Goal: Obtain resource: Download file/media

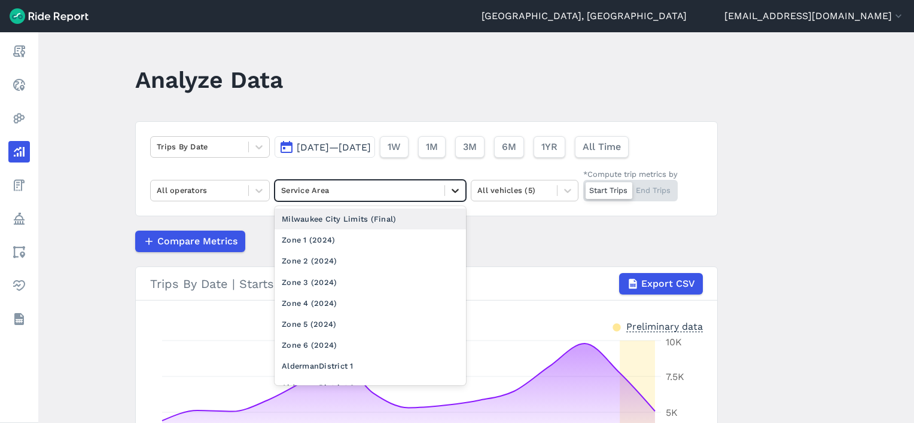
click at [445, 189] on div at bounding box center [455, 191] width 20 height 20
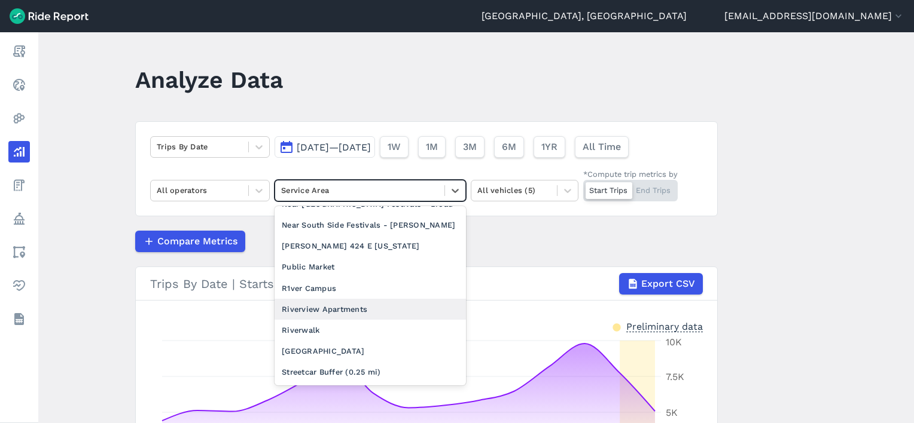
scroll to position [1256, 0]
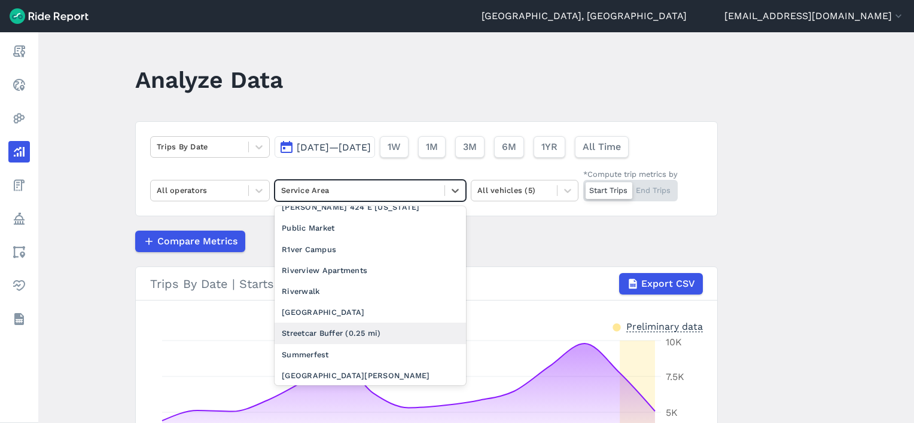
click at [337, 323] on div "Streetcar Buffer (0.25 mi)" at bounding box center [369, 333] width 191 height 21
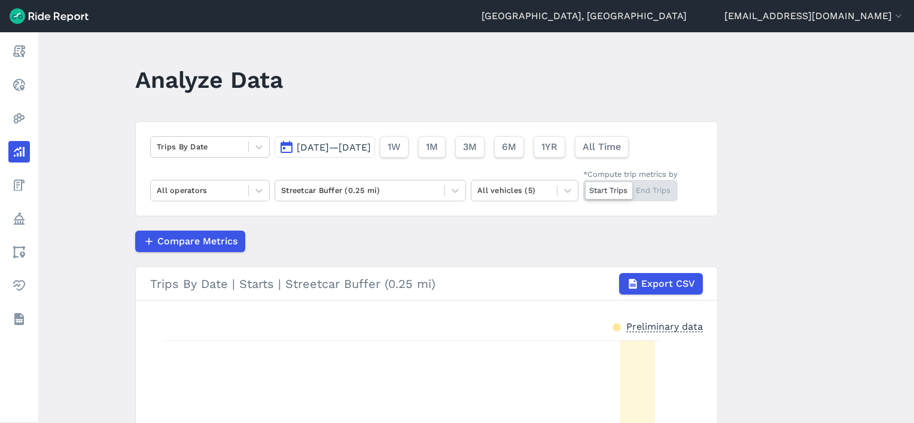
click at [371, 153] on span "[DATE]—[DATE]" at bounding box center [334, 147] width 74 height 11
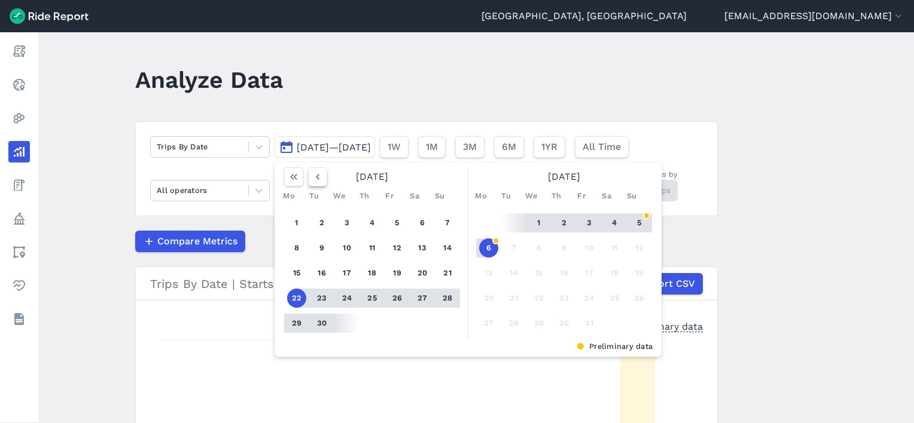
click at [320, 177] on icon "button" at bounding box center [318, 177] width 12 height 12
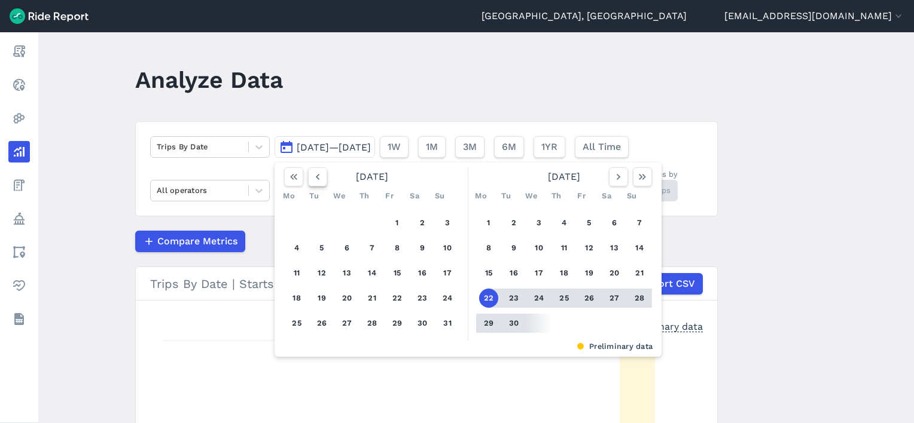
click at [320, 177] on icon "button" at bounding box center [318, 177] width 12 height 12
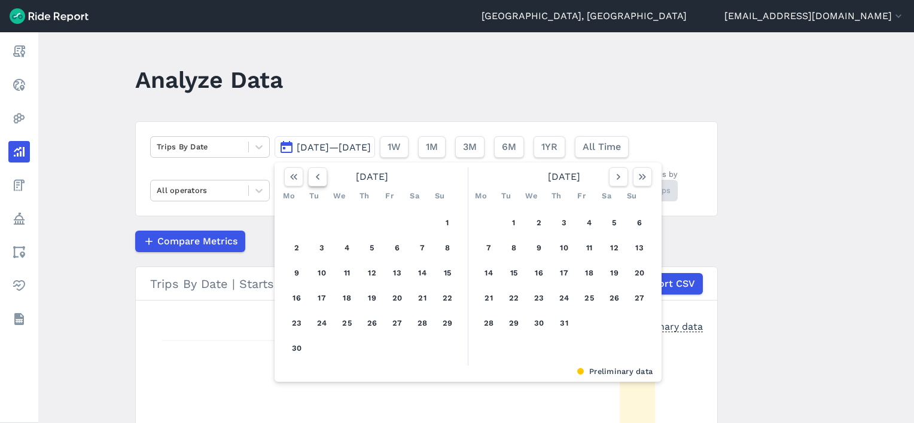
click at [320, 177] on icon "button" at bounding box center [318, 177] width 12 height 12
click at [317, 178] on icon "button" at bounding box center [318, 177] width 12 height 12
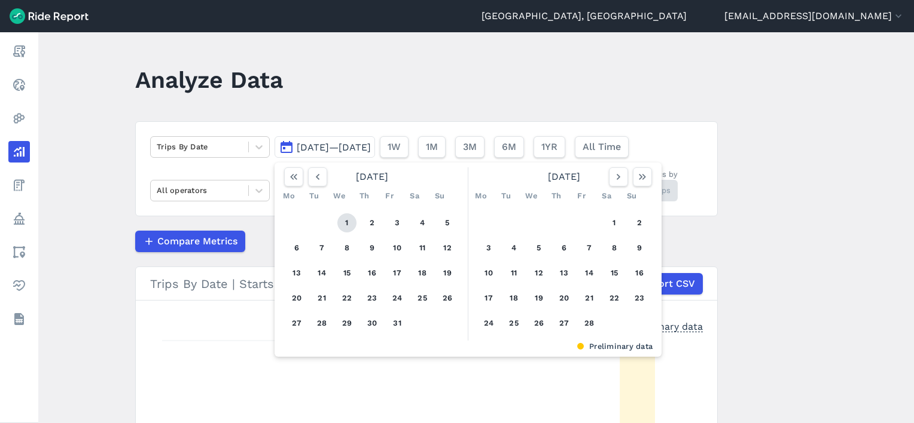
click at [349, 228] on button "1" at bounding box center [346, 222] width 19 height 19
click at [641, 180] on icon "button" at bounding box center [642, 177] width 12 height 12
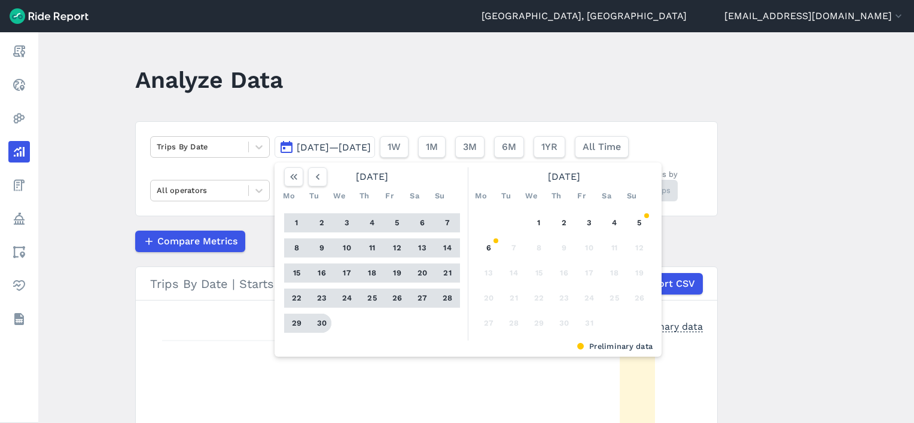
click at [320, 323] on button "30" at bounding box center [321, 323] width 19 height 19
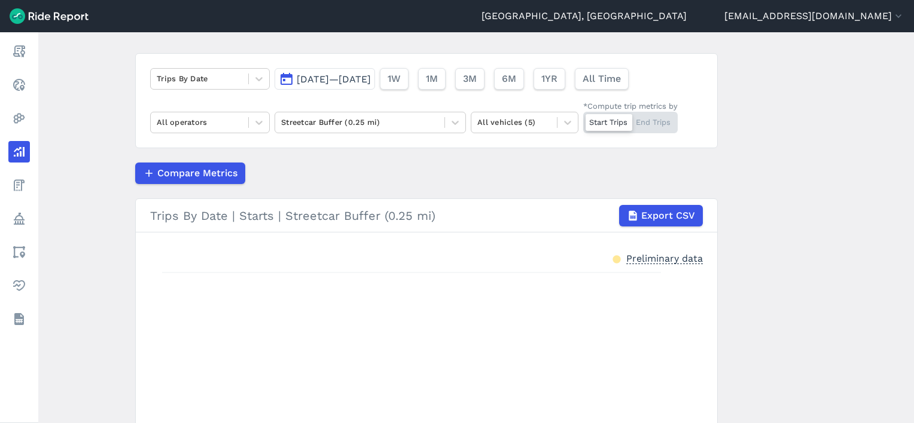
scroll to position [120, 0]
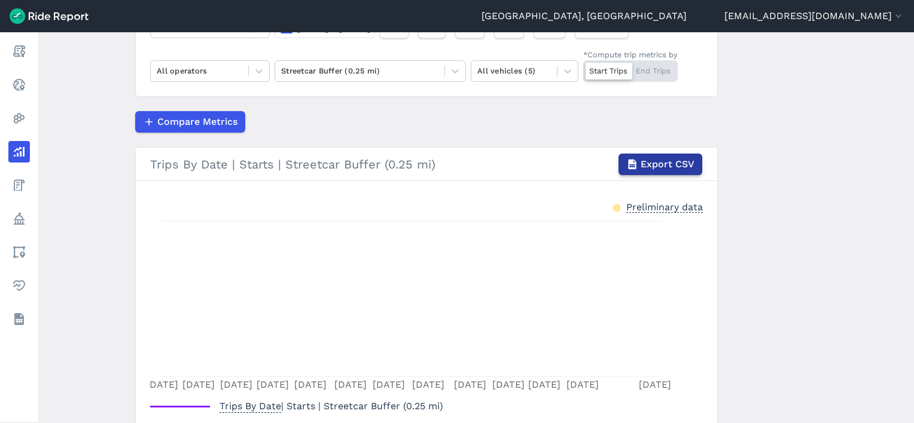
click at [662, 159] on span "Export CSV" at bounding box center [667, 164] width 54 height 14
